Goal: Information Seeking & Learning: Learn about a topic

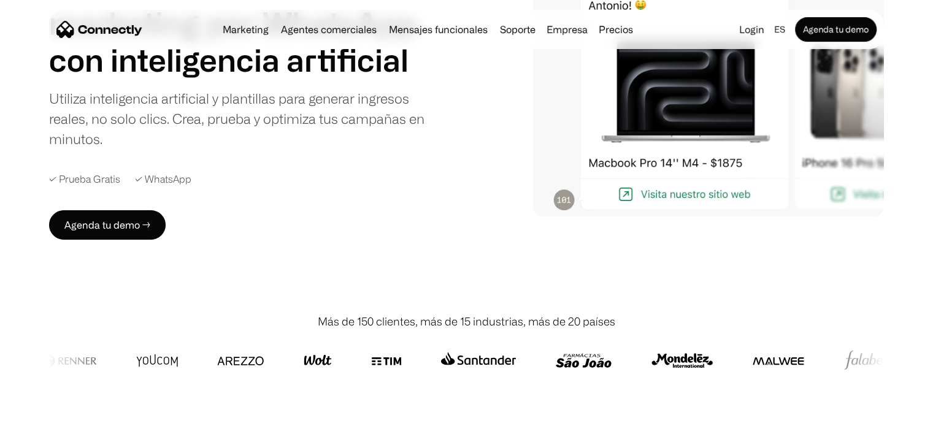
scroll to position [123, 0]
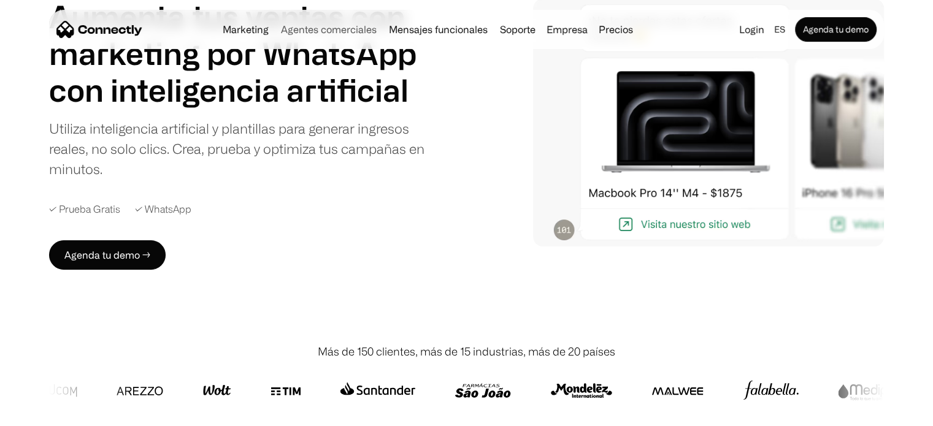
click at [321, 31] on link "Agentes comerciales" at bounding box center [328, 30] width 105 height 10
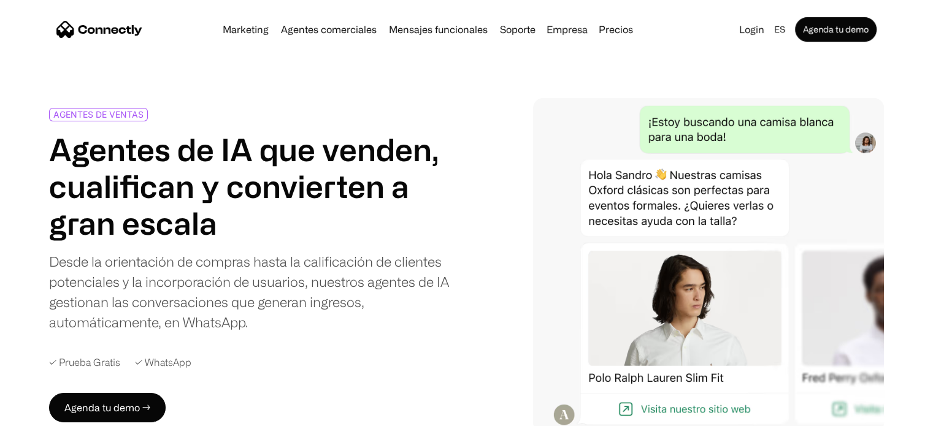
click at [495, 289] on div "AGENTES DE VENTAS Agentes de IA que venden, cualifican y convierten a gran esca…" at bounding box center [466, 265] width 835 height 335
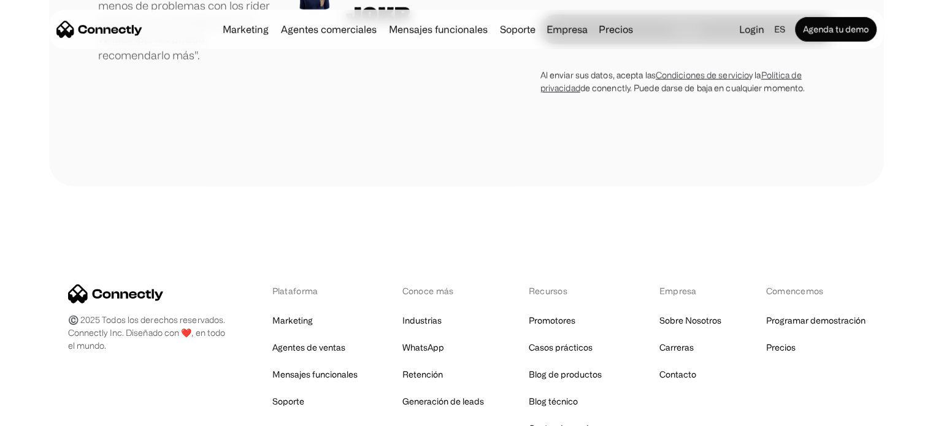
scroll to position [3468, 0]
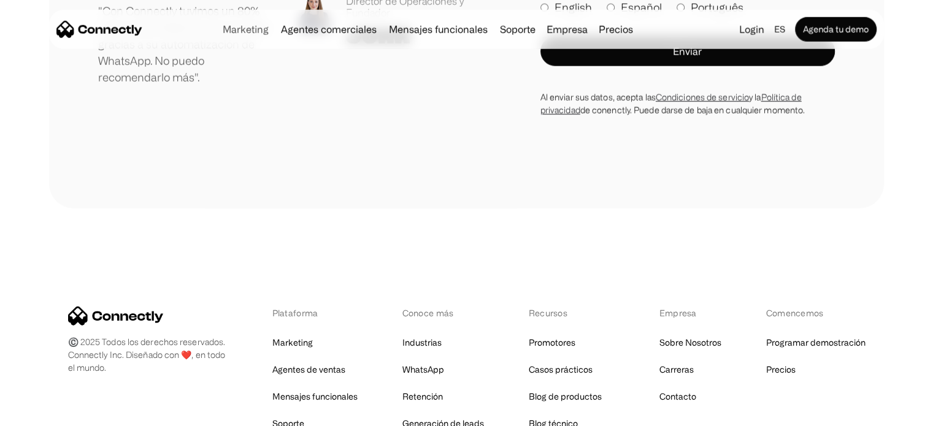
click at [248, 28] on link "Marketing" at bounding box center [246, 30] width 56 height 10
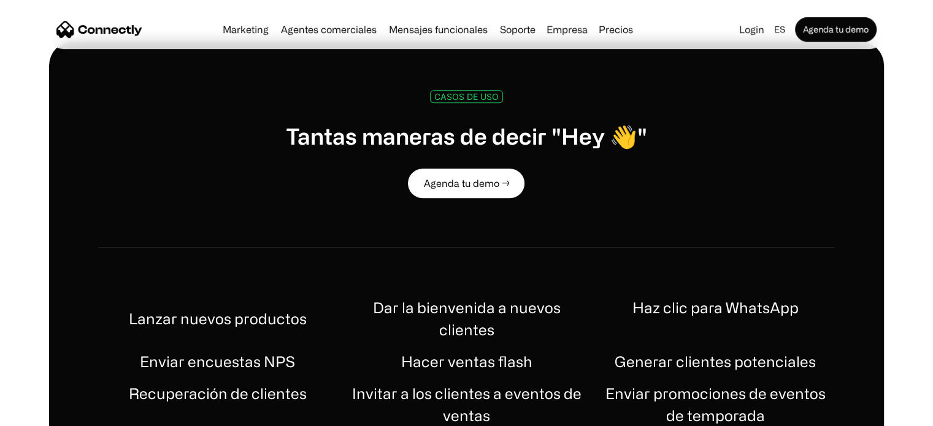
scroll to position [675, 0]
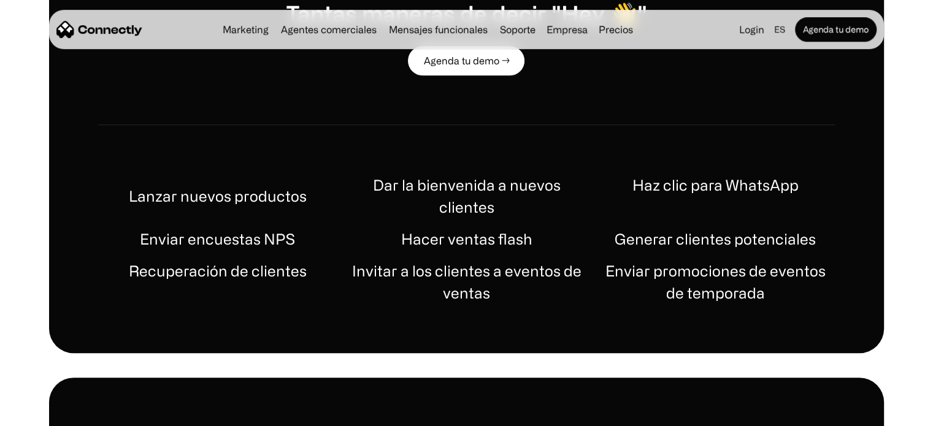
click at [762, 191] on h1 "Haz clic para WhatsApp" at bounding box center [715, 185] width 166 height 22
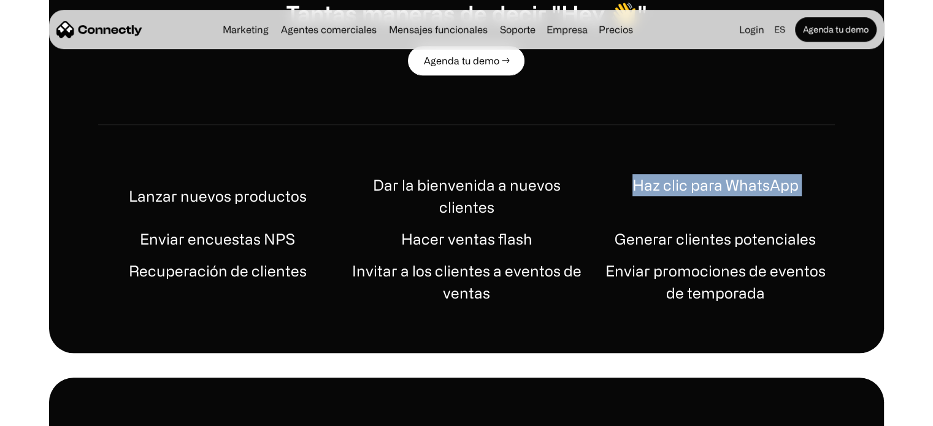
click at [762, 191] on h1 "Haz clic para WhatsApp" at bounding box center [715, 185] width 166 height 22
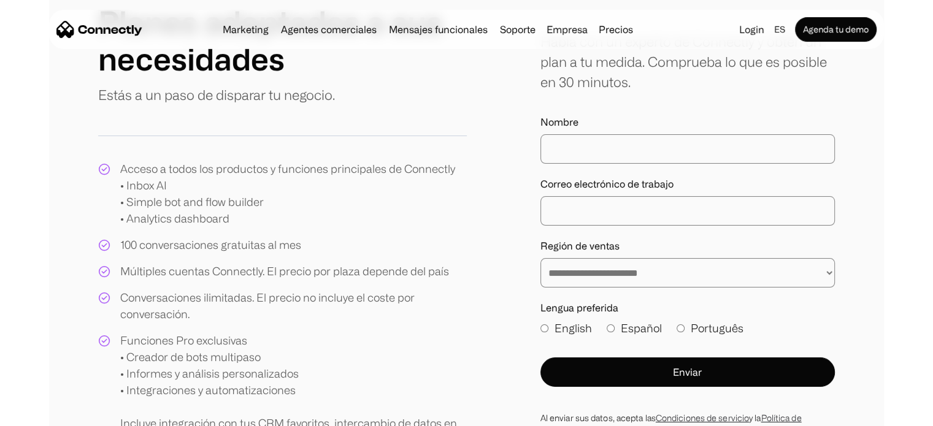
scroll to position [184, 0]
